Goal: Task Accomplishment & Management: Complete application form

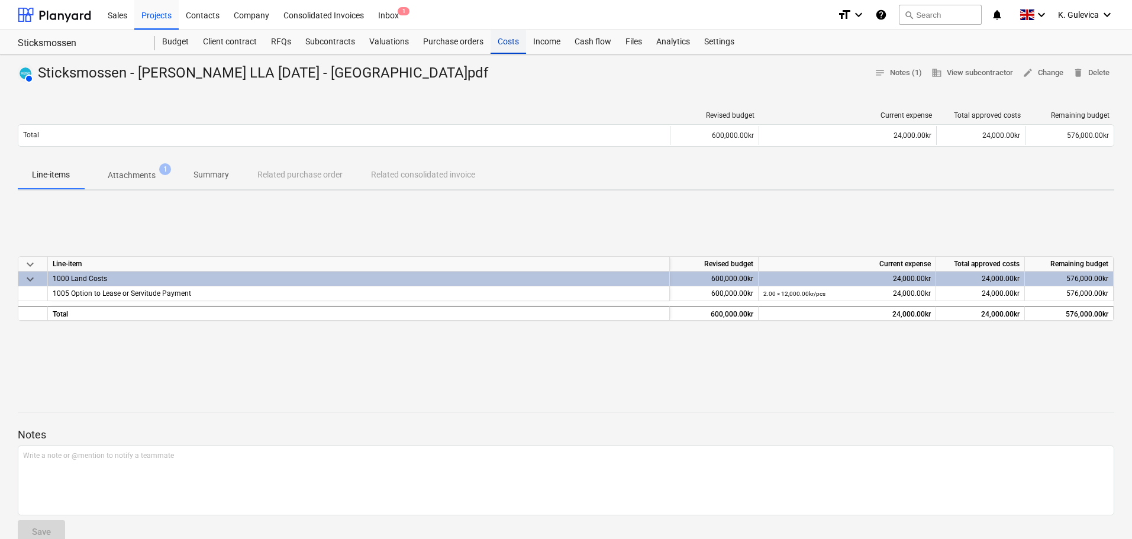
click at [507, 39] on div "Costs" at bounding box center [507, 42] width 35 height 24
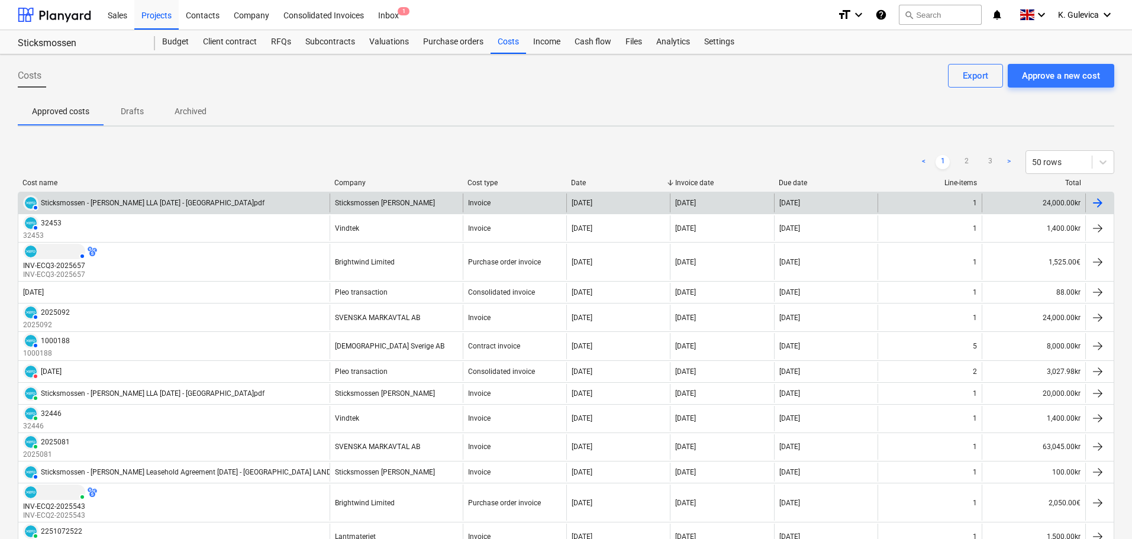
click at [519, 199] on div "Invoice" at bounding box center [515, 202] width 104 height 19
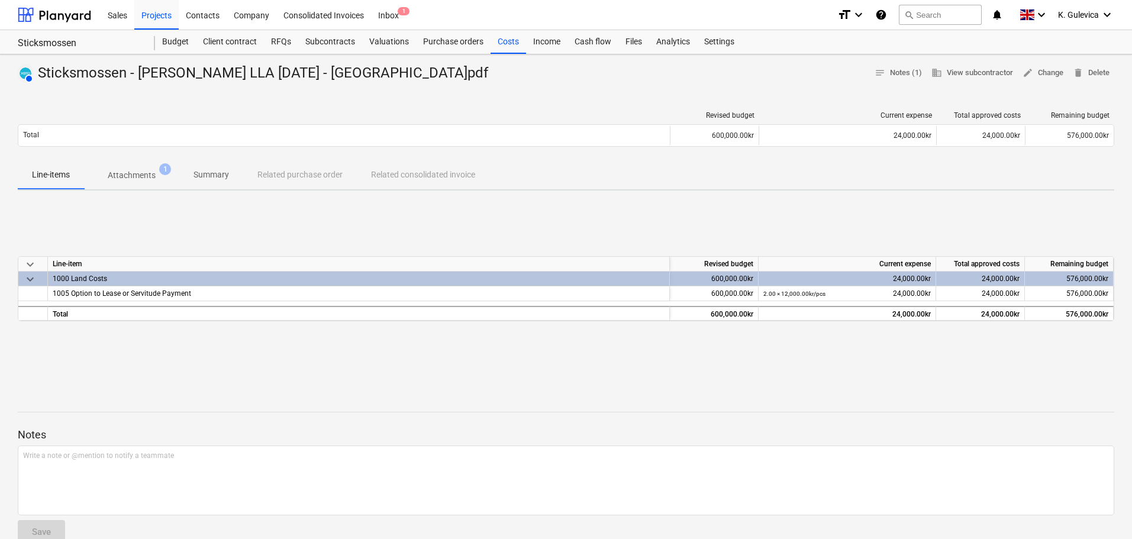
click at [218, 169] on p "Summary" at bounding box center [210, 175] width 35 height 12
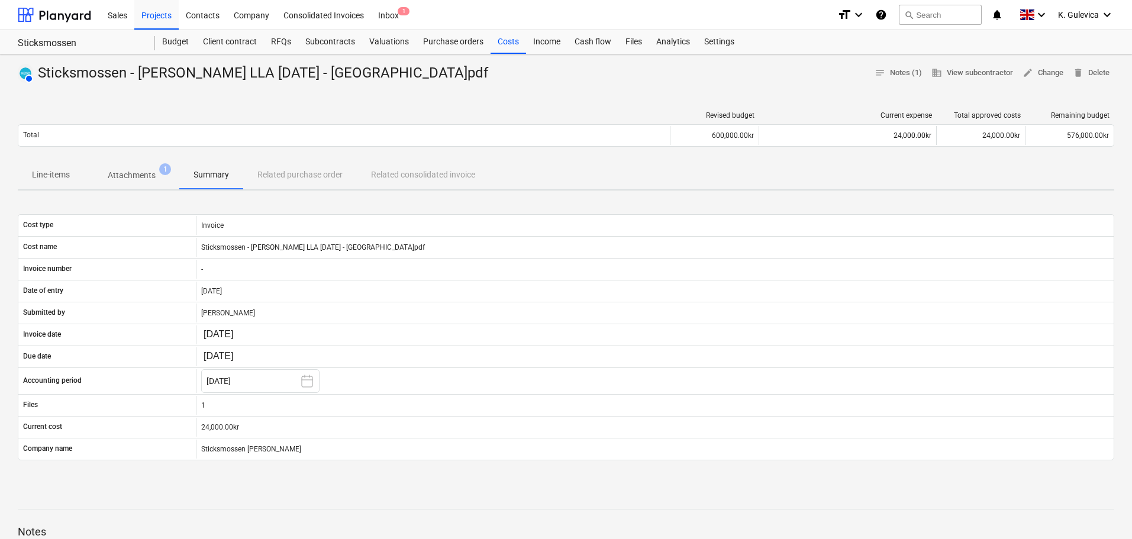
click at [130, 174] on p "Attachments" at bounding box center [132, 175] width 48 height 12
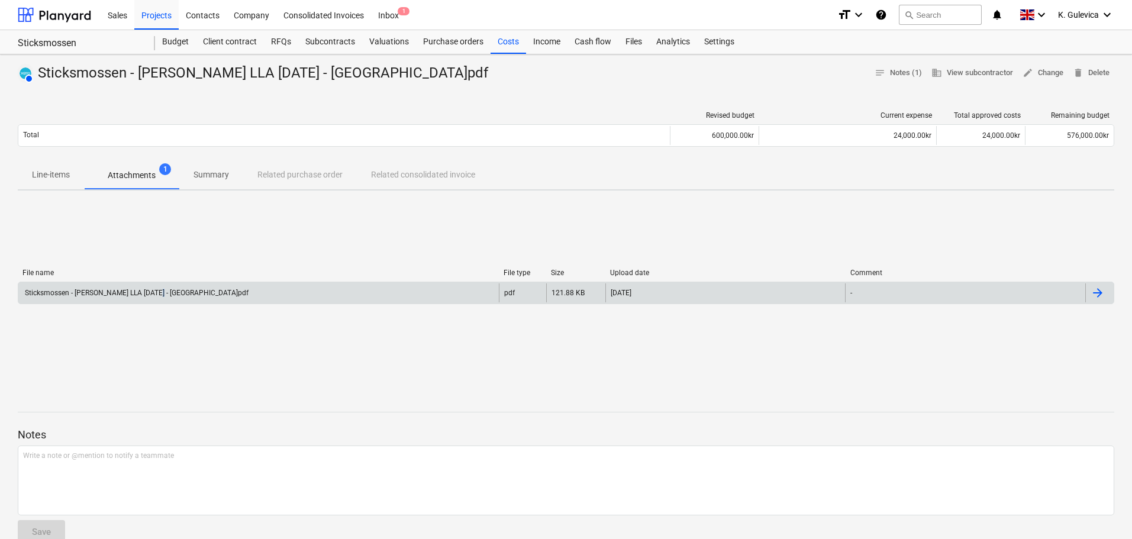
click at [162, 299] on div "Sticksmossen - [PERSON_NAME] LLA [DATE] - [GEOGRAPHIC_DATA]pdf" at bounding box center [258, 292] width 480 height 19
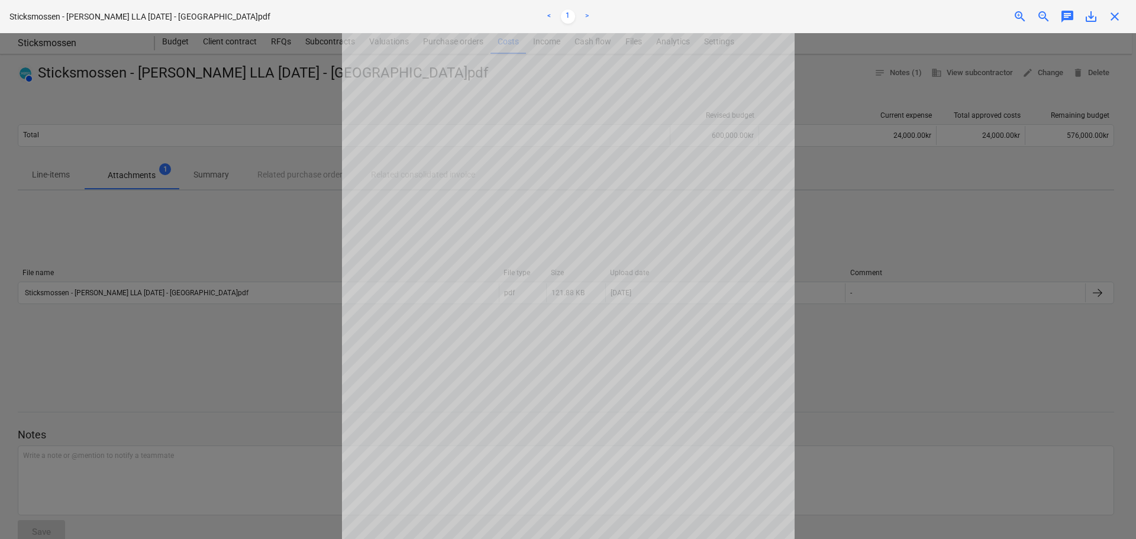
click at [1092, 18] on span "save_alt" at bounding box center [1091, 16] width 14 height 14
click at [1113, 18] on span "close" at bounding box center [1114, 16] width 14 height 14
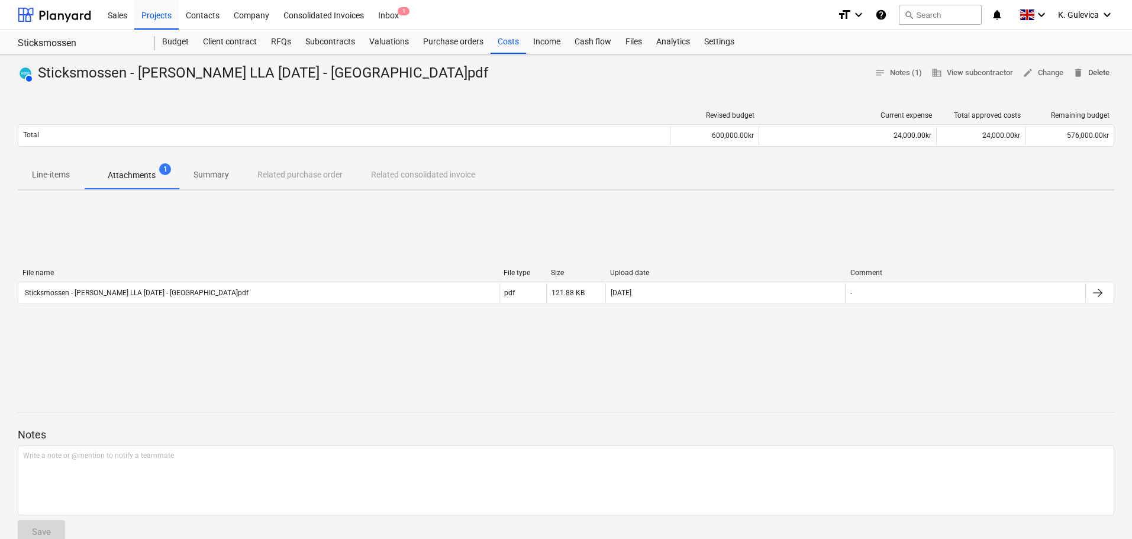
click at [1102, 75] on span "delete Delete" at bounding box center [1091, 73] width 37 height 14
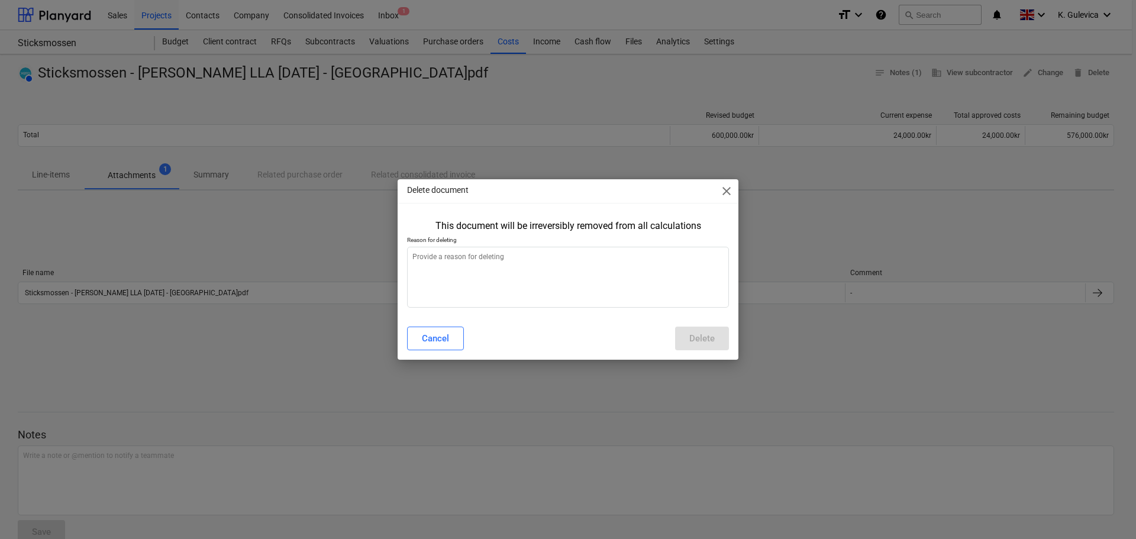
type textarea "x"
click at [498, 282] on textarea at bounding box center [568, 277] width 322 height 61
type textarea "W"
type textarea "x"
type textarea "Wr"
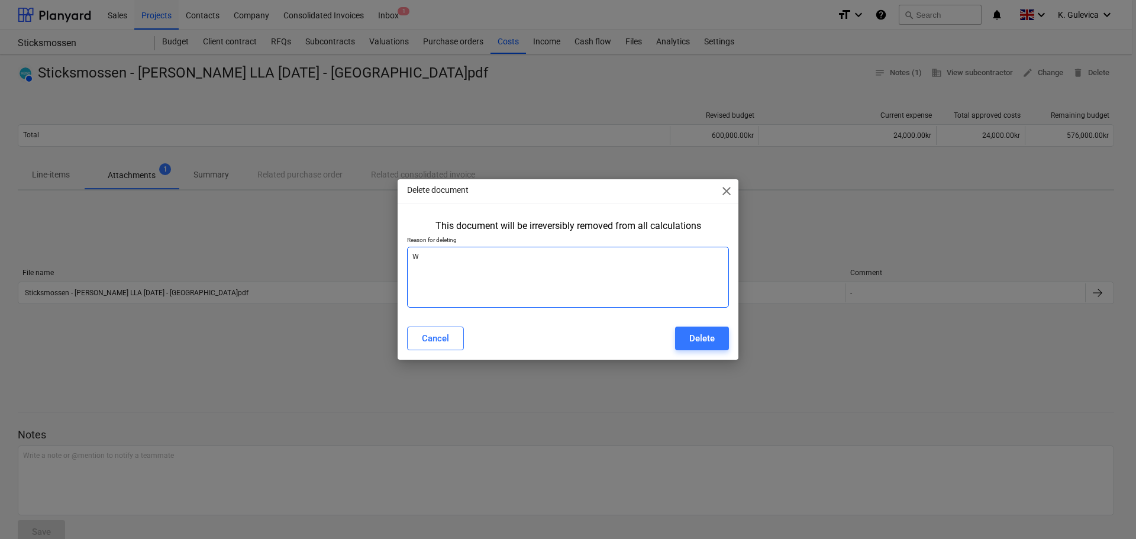
type textarea "x"
type textarea "Wro"
type textarea "x"
type textarea "Wron"
type textarea "x"
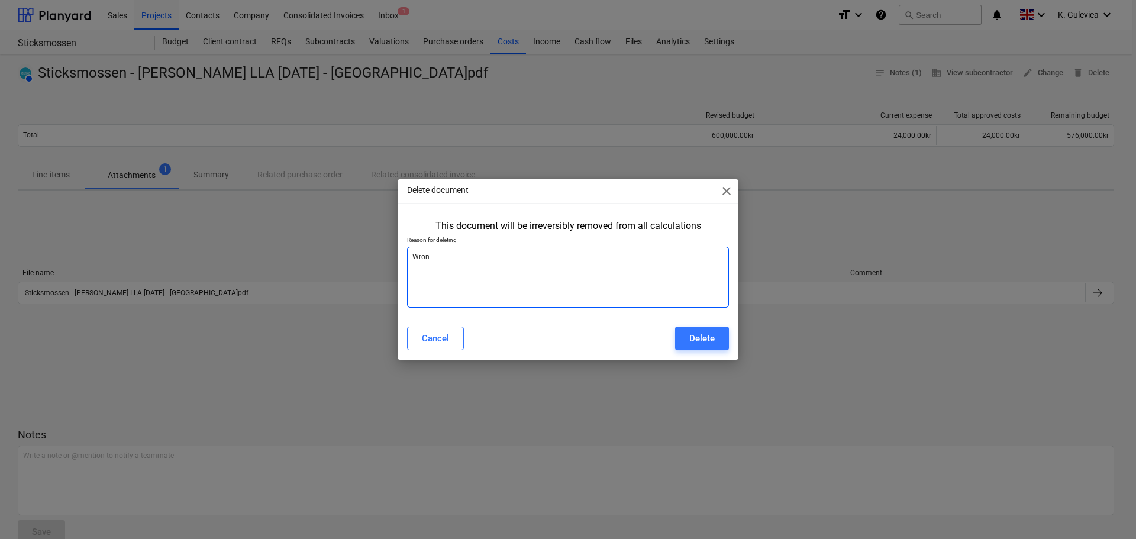
type textarea "Wrong"
type textarea "x"
type textarea "Wrong"
type textarea "x"
type textarea "Wrong g"
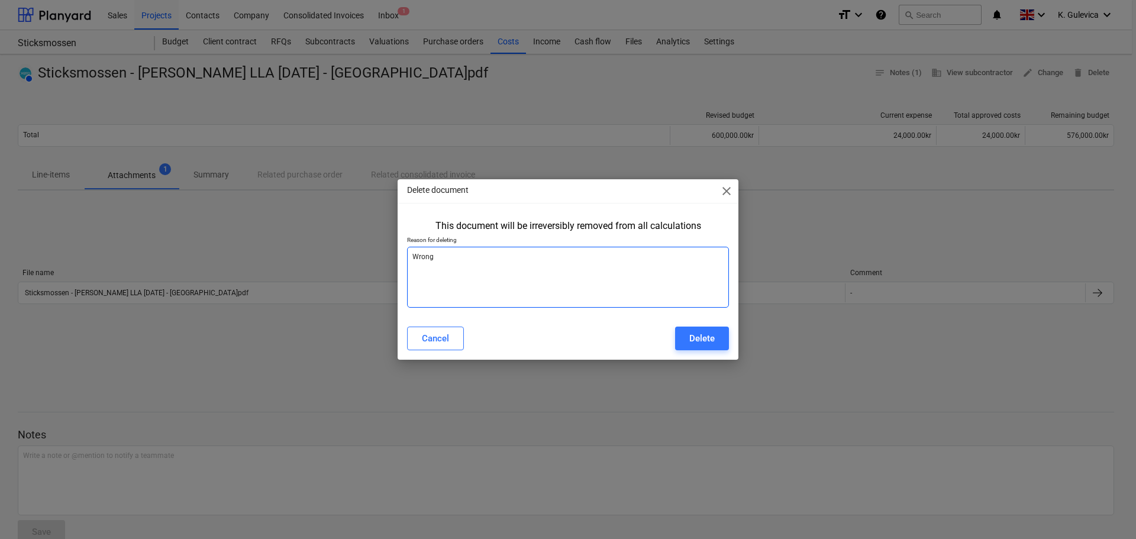
type textarea "x"
type textarea "Wrong gr"
type textarea "x"
type textarea "Wrong gri"
type textarea "x"
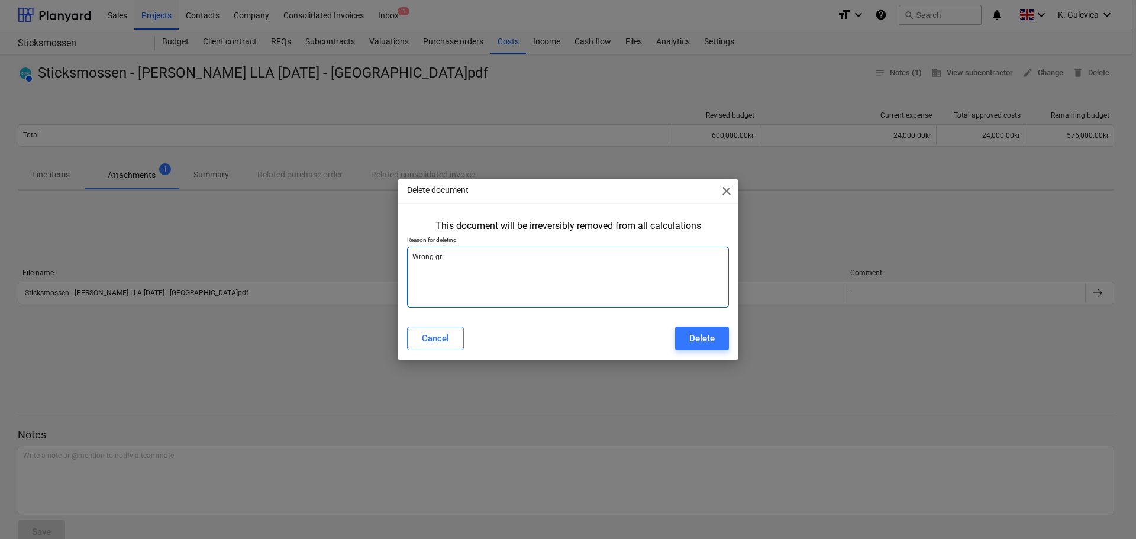
type textarea "Wrong grid"
type textarea "x"
type textarea "Wrong grid"
type textarea "x"
type textarea "Wrong grid l"
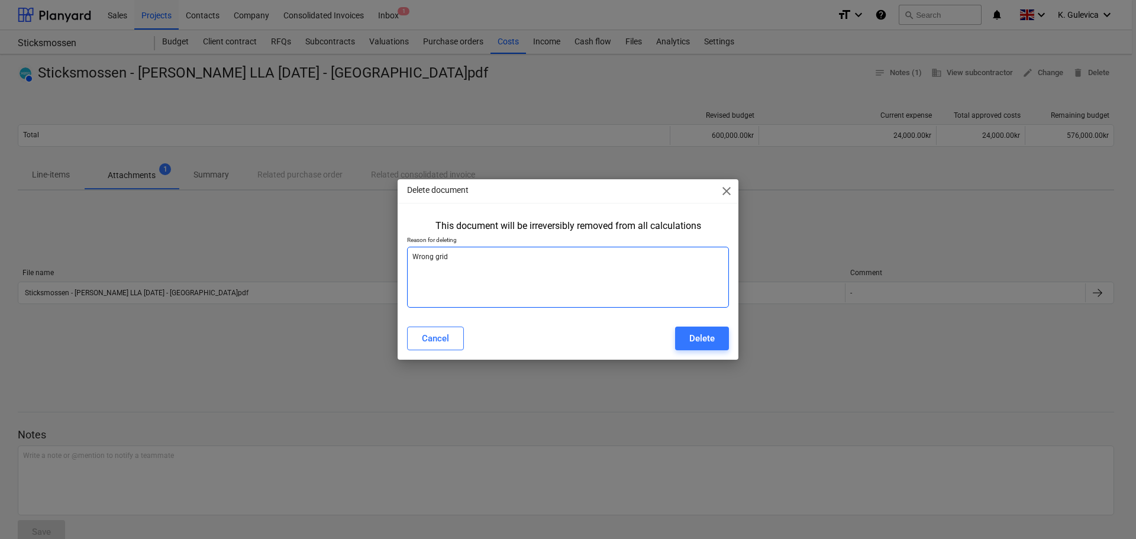
type textarea "x"
type textarea "Wrong grid li"
type textarea "x"
type textarea "Wrong grid [PERSON_NAME]"
type textarea "x"
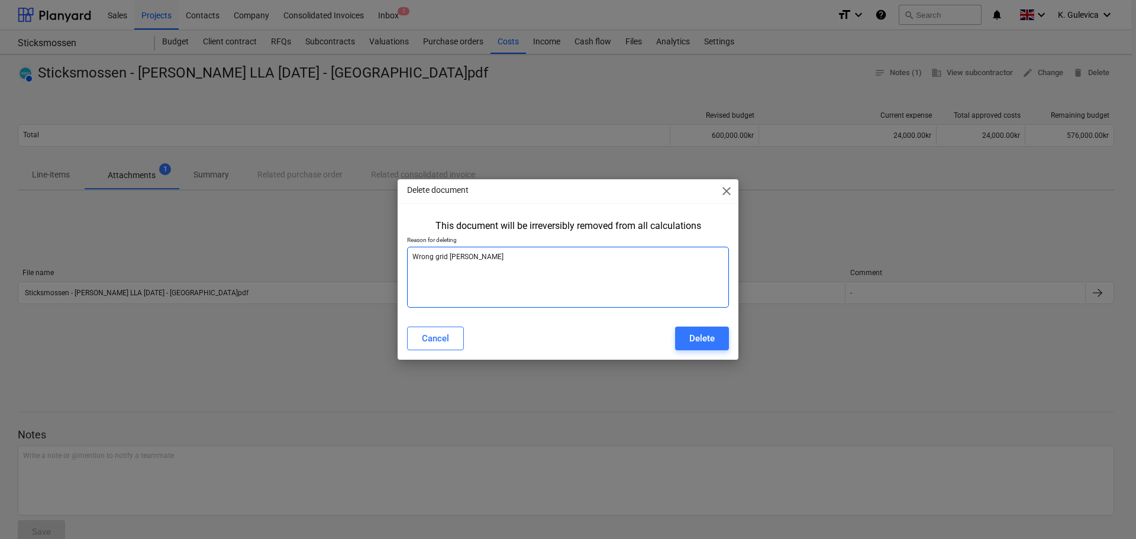
type textarea "Wrong grid line"
type textarea "x"
type textarea "Wrong grid line"
click at [702, 331] on div "Delete" at bounding box center [701, 338] width 25 height 15
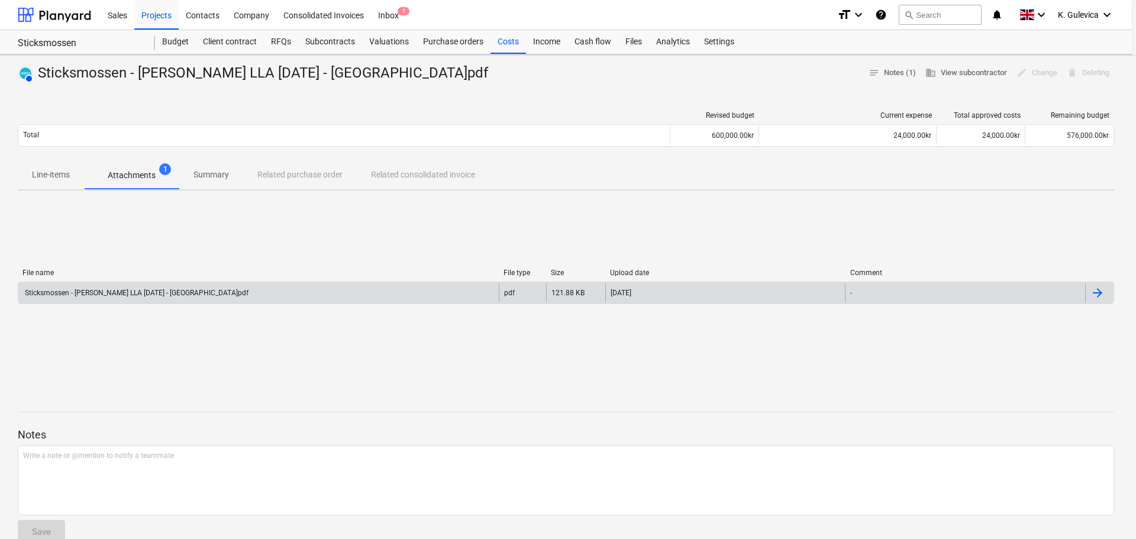
type textarea "x"
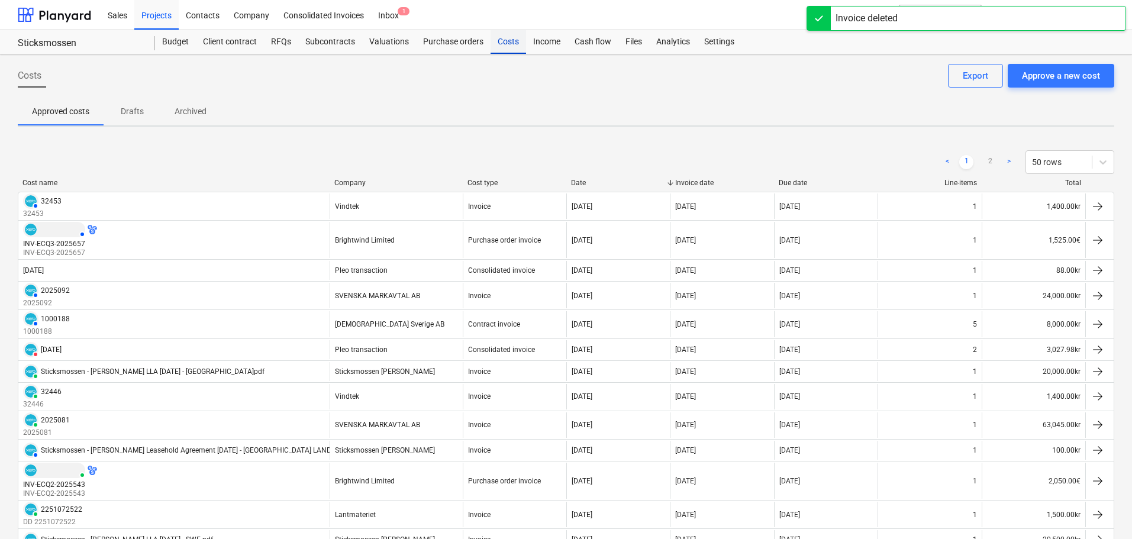
click at [506, 45] on div "Costs" at bounding box center [507, 42] width 35 height 24
click at [1067, 78] on div "Approve a new cost" at bounding box center [1061, 75] width 78 height 15
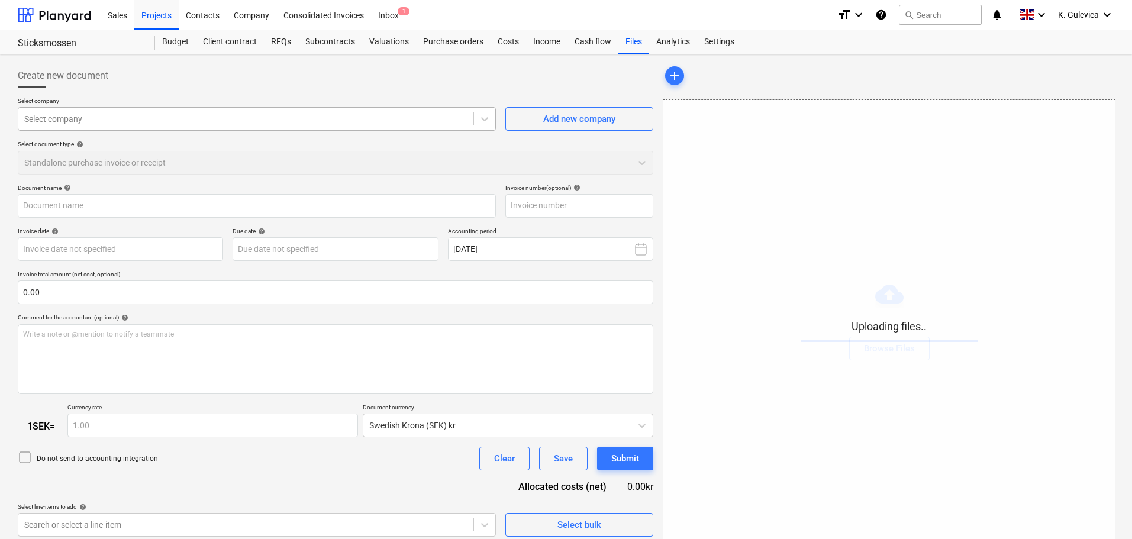
click at [108, 117] on div at bounding box center [245, 119] width 443 height 12
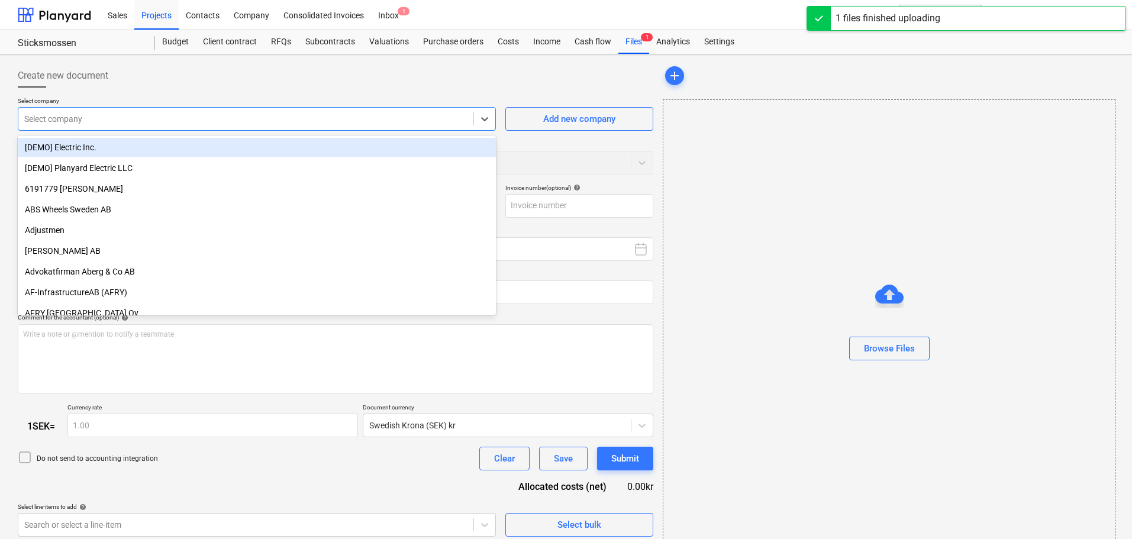
type input "Sticksmossen - [PERSON_NAME] LLA [DATE] - [GEOGRAPHIC_DATA]pdf"
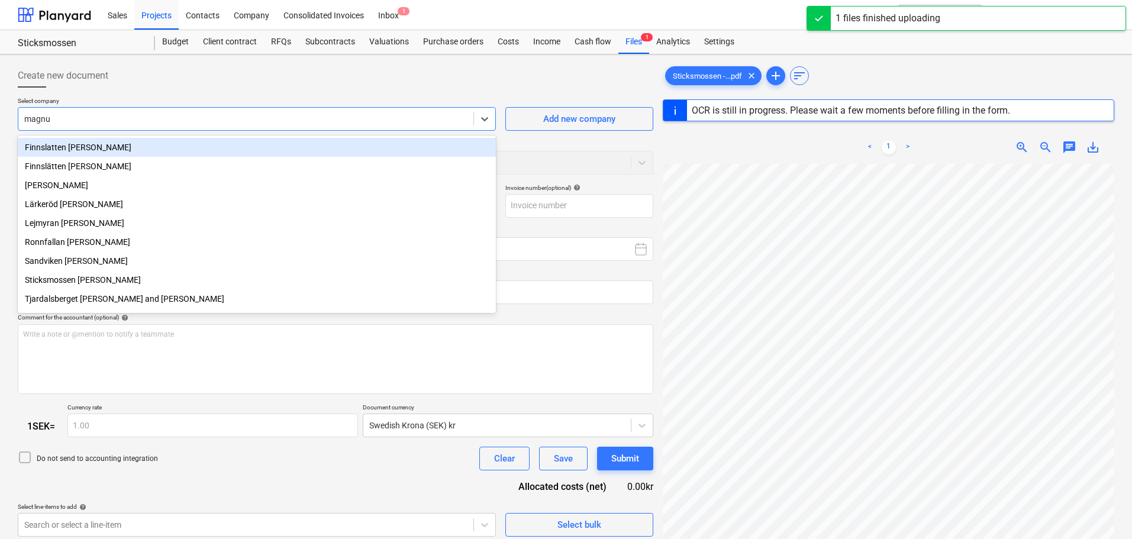
type input "magnus"
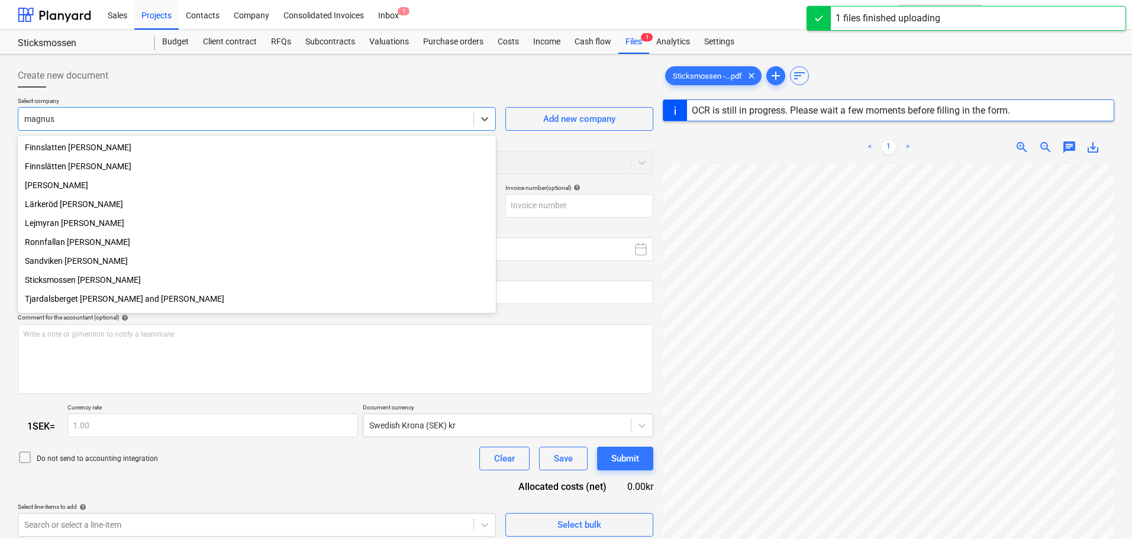
type input "[DATE]"
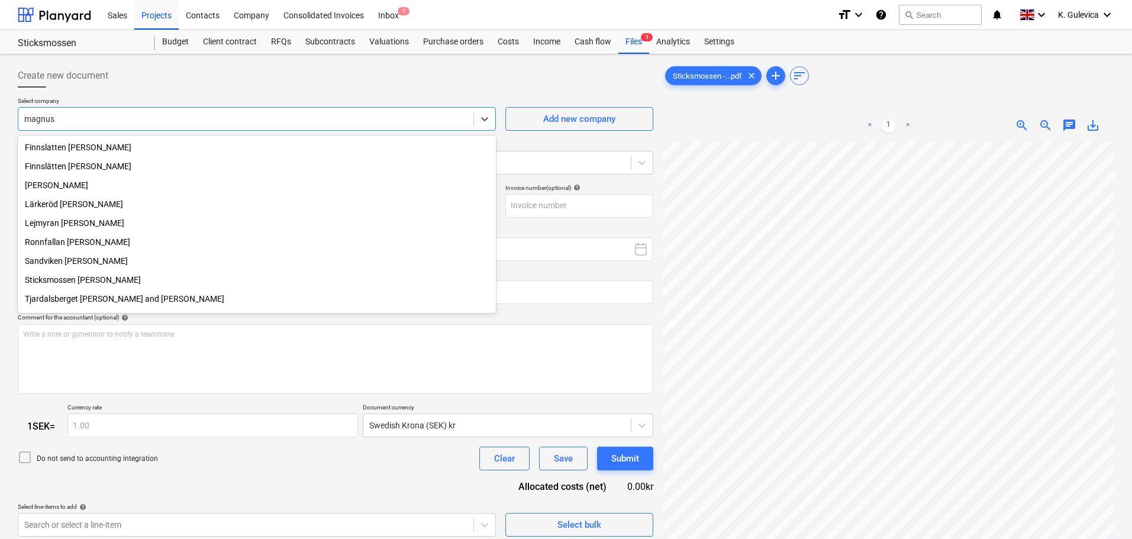
click at [143, 284] on div "Sticksmossen [PERSON_NAME]" at bounding box center [257, 279] width 478 height 19
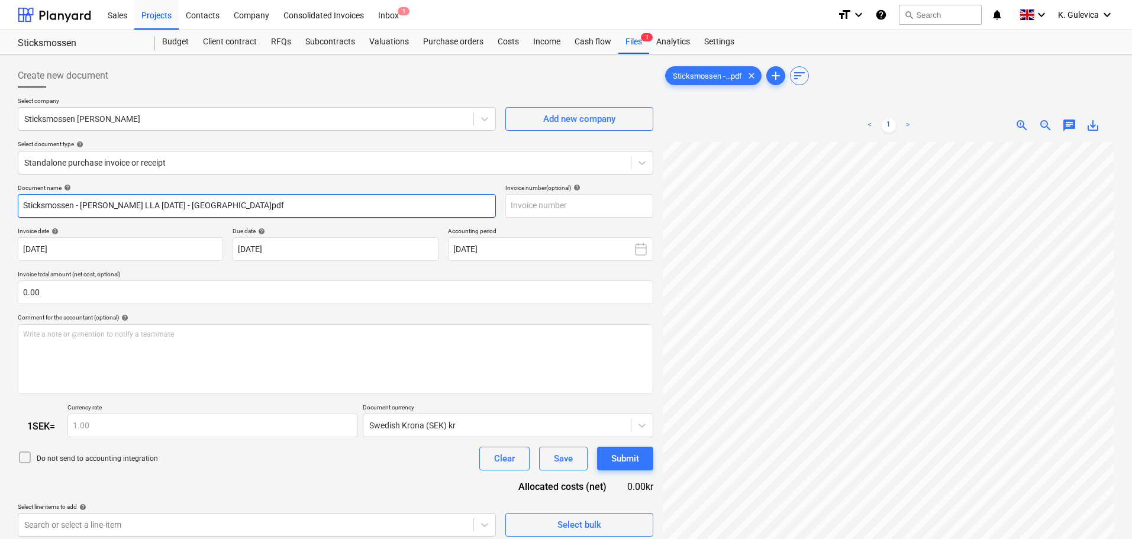
drag, startPoint x: 81, startPoint y: 204, endPoint x: 5, endPoint y: 204, distance: 75.7
click at [5, 204] on div "Create new document Select company Sticksmossen [PERSON_NAME] Add new company S…" at bounding box center [566, 355] width 1132 height 603
drag, startPoint x: 213, startPoint y: 205, endPoint x: 99, endPoint y: 203, distance: 114.2
click at [99, 203] on input "[PERSON_NAME] LLA [DATE] - SWE.pdf" at bounding box center [257, 206] width 478 height 24
drag, startPoint x: 120, startPoint y: 206, endPoint x: 4, endPoint y: 200, distance: 116.1
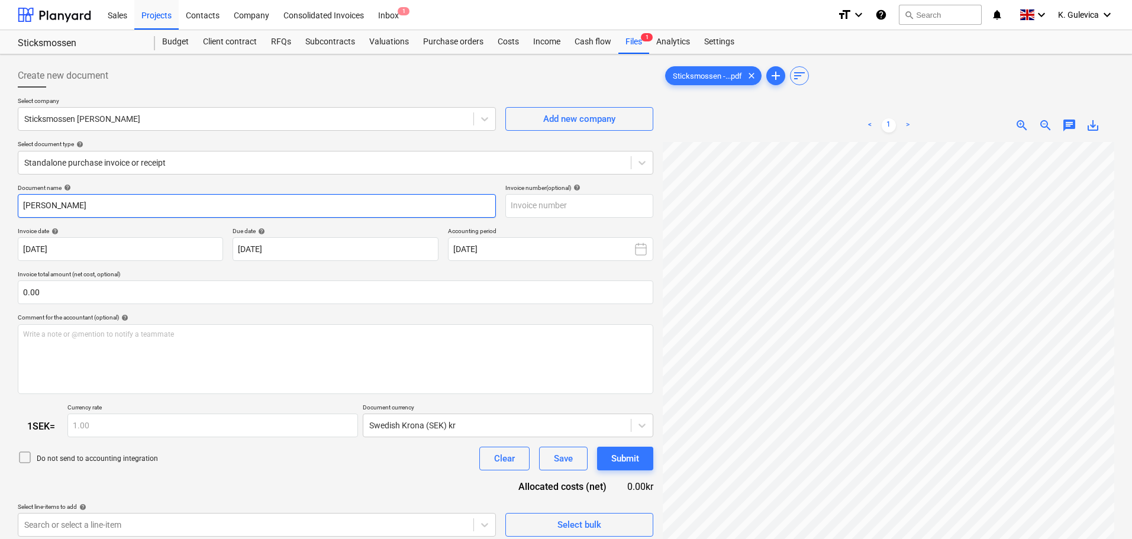
click at [4, 200] on div "Create new document Select company Sticksmossen [PERSON_NAME] Add new company S…" at bounding box center [566, 355] width 1132 height 603
type input "[PERSON_NAME]"
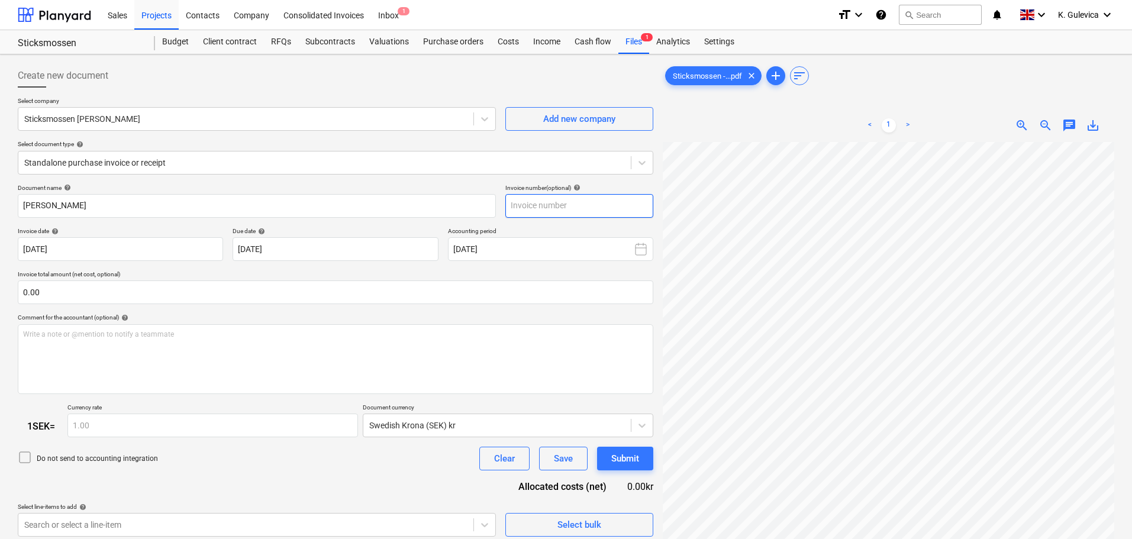
click at [598, 201] on input "text" at bounding box center [579, 206] width 148 height 24
paste input "[PERSON_NAME]"
type input "[PERSON_NAME]"
click at [376, 250] on body "Sales Projects Contacts Company Consolidated Invoices Inbox 1 format_size keybo…" at bounding box center [566, 269] width 1132 height 539
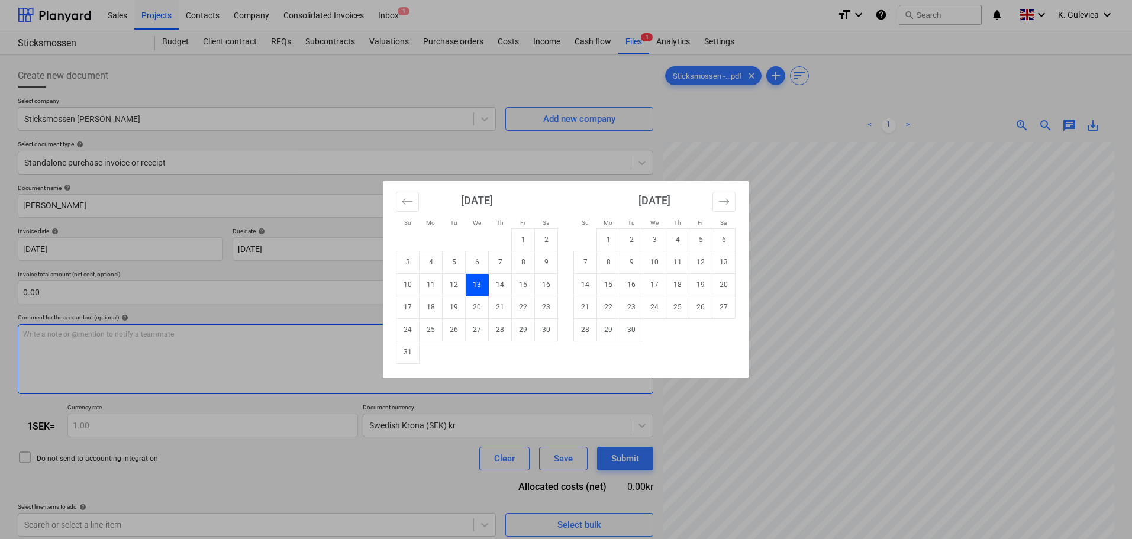
click at [550, 330] on td "30" at bounding box center [546, 329] width 23 height 22
type input "[DATE]"
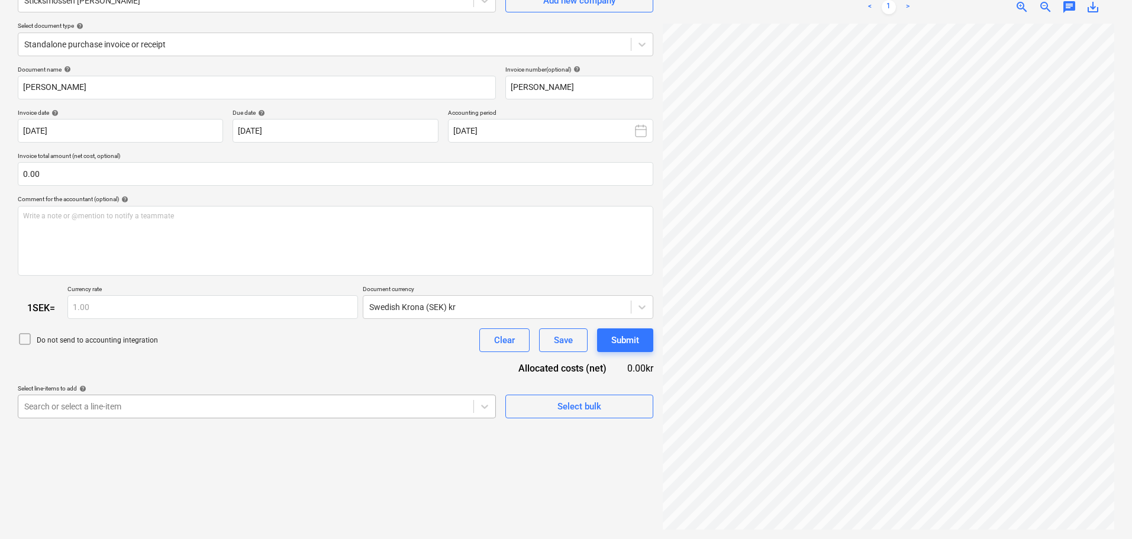
scroll to position [182, 0]
click at [314, 410] on body "Sales Projects Contacts Company Consolidated Invoices Inbox 1 format_size keybo…" at bounding box center [566, 151] width 1132 height 539
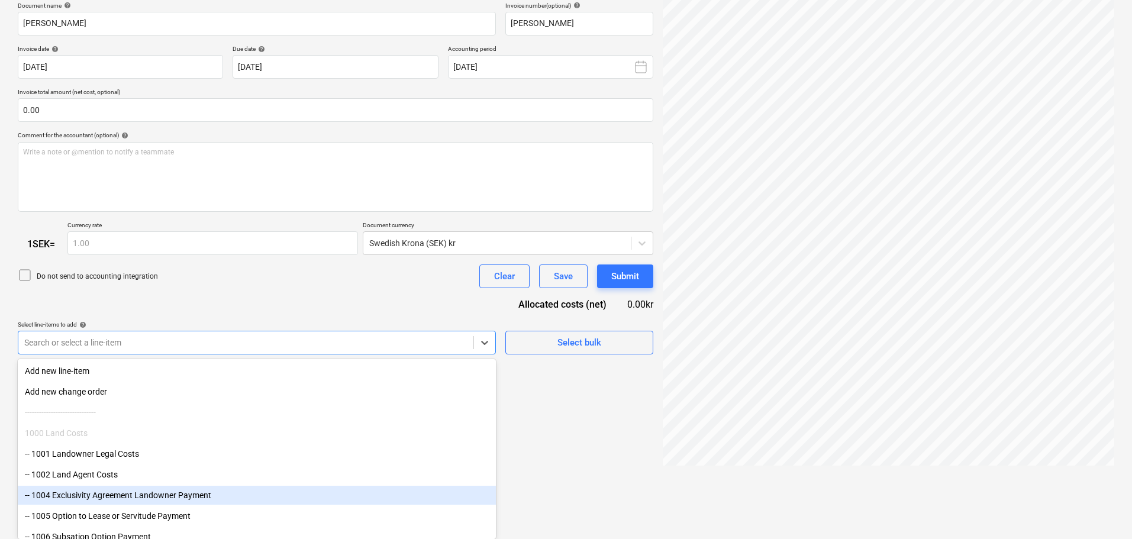
click at [137, 493] on div "-- 1004 Exclusivity Agreement Landowner Payment" at bounding box center [257, 495] width 478 height 19
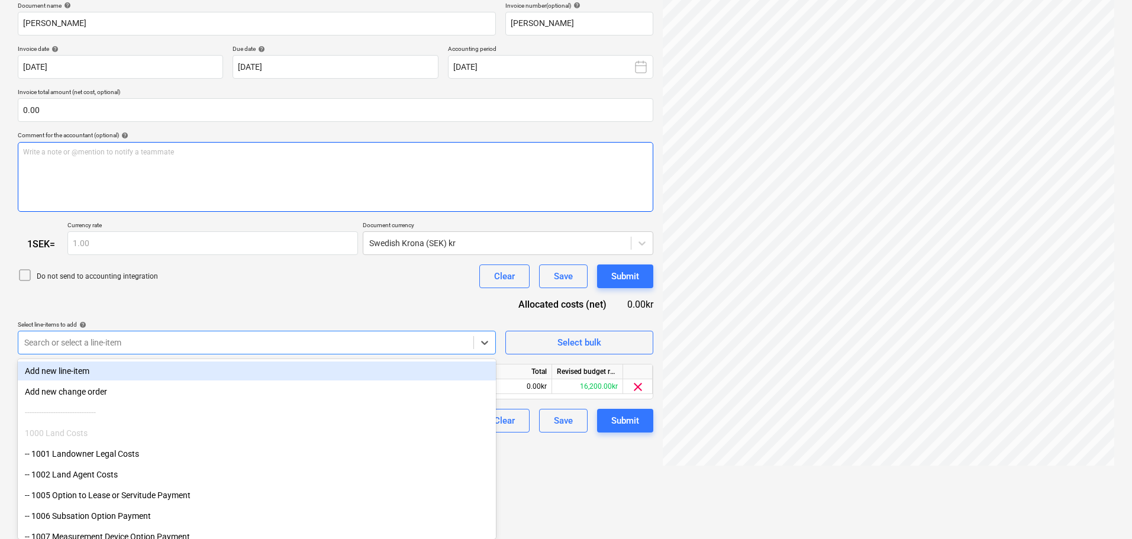
click at [243, 272] on div "Document name help [PERSON_NAME] Invoice number (optional) help [PERSON_NAME] I…" at bounding box center [335, 217] width 635 height 431
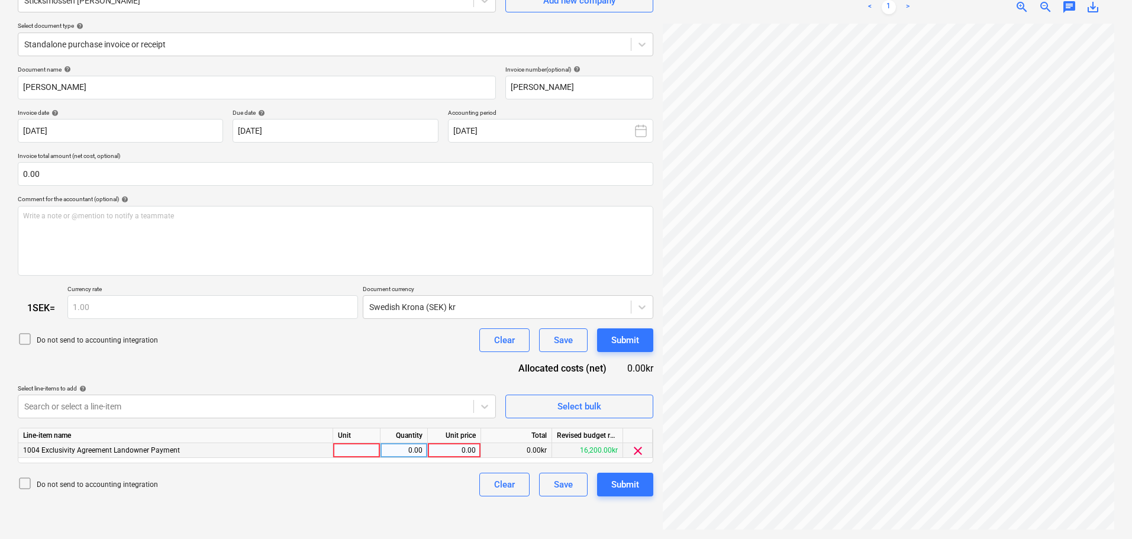
click at [456, 448] on div "0.00" at bounding box center [453, 450] width 43 height 15
type input "24000"
click at [628, 484] on div "Submit" at bounding box center [625, 484] width 28 height 15
